Goal: Task Accomplishment & Management: Complete application form

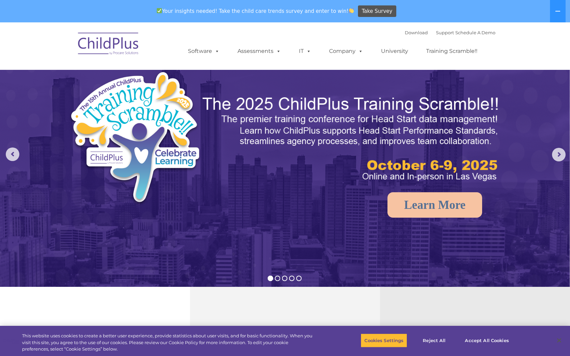
select select "MEDIUM"
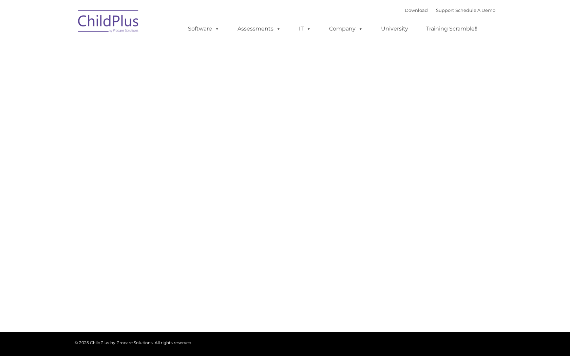
type input ""
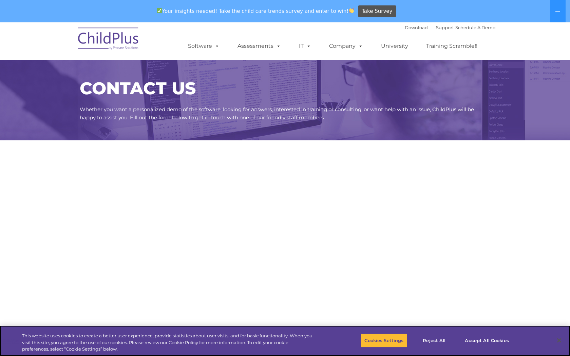
select select "MEDIUM"
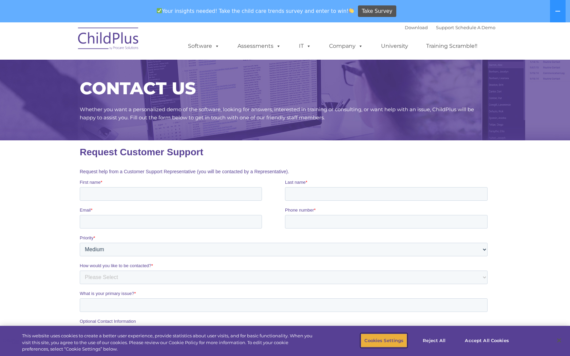
scroll to position [91, 0]
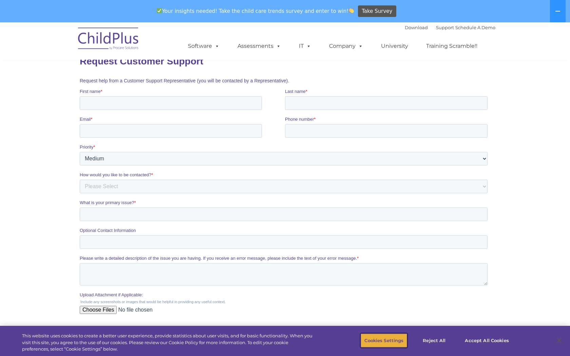
click at [384, 341] on button "Cookies Settings" at bounding box center [384, 341] width 47 height 14
type input "Stela James"
type input "stela@vas4hire.com"
type input "7252587787"
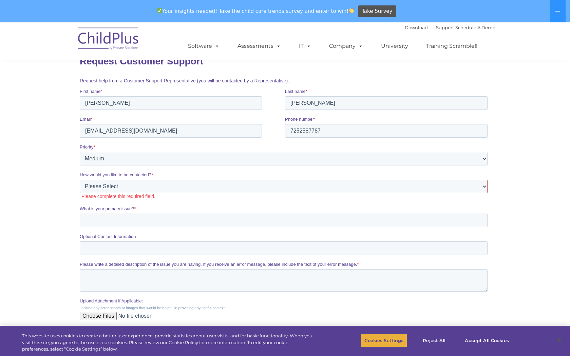
select select "Email"
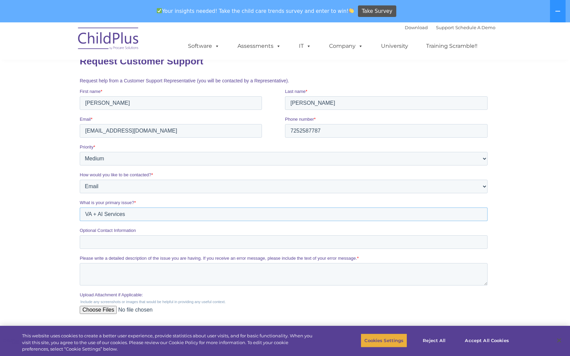
type input "VA + AI Services"
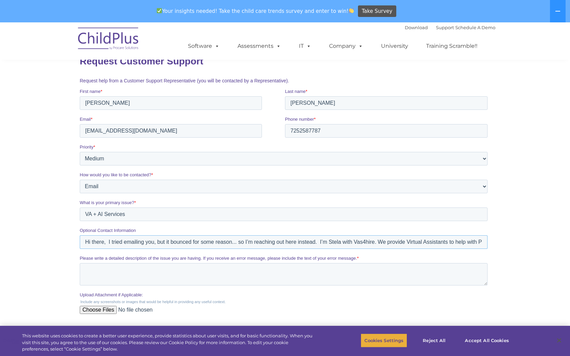
scroll to position [0, 685]
type input "Hi there, I tried emailing you, but it bounced for some reason... so I’m reachi…"
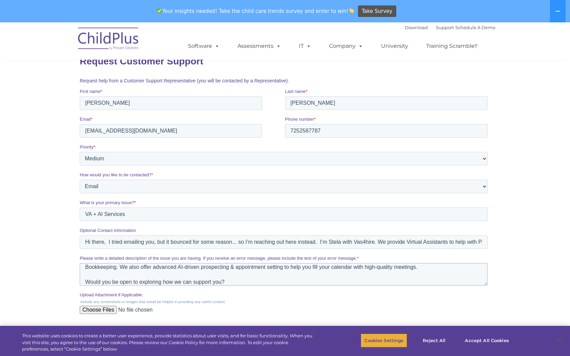
type textarea "Hi there, I tried emailing you, but it bounced for some reason... so I’m reachi…"
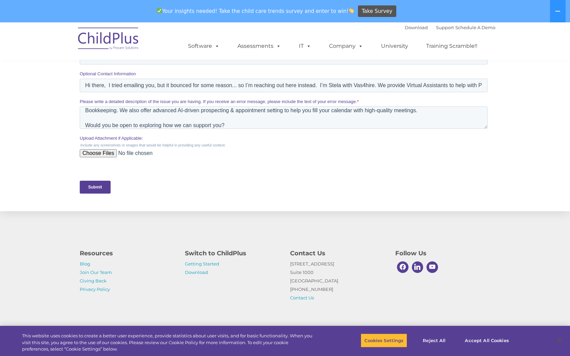
click at [95, 181] on input "Submit" at bounding box center [95, 187] width 31 height 13
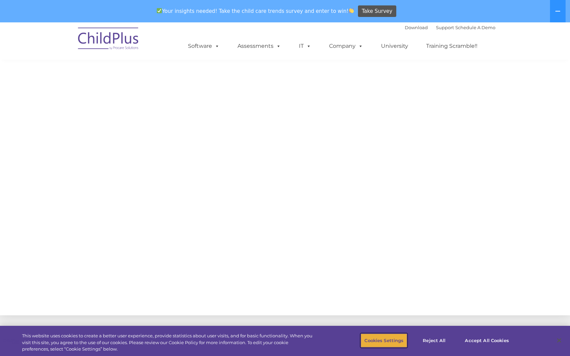
scroll to position [0, 0]
